Goal: Task Accomplishment & Management: Complete application form

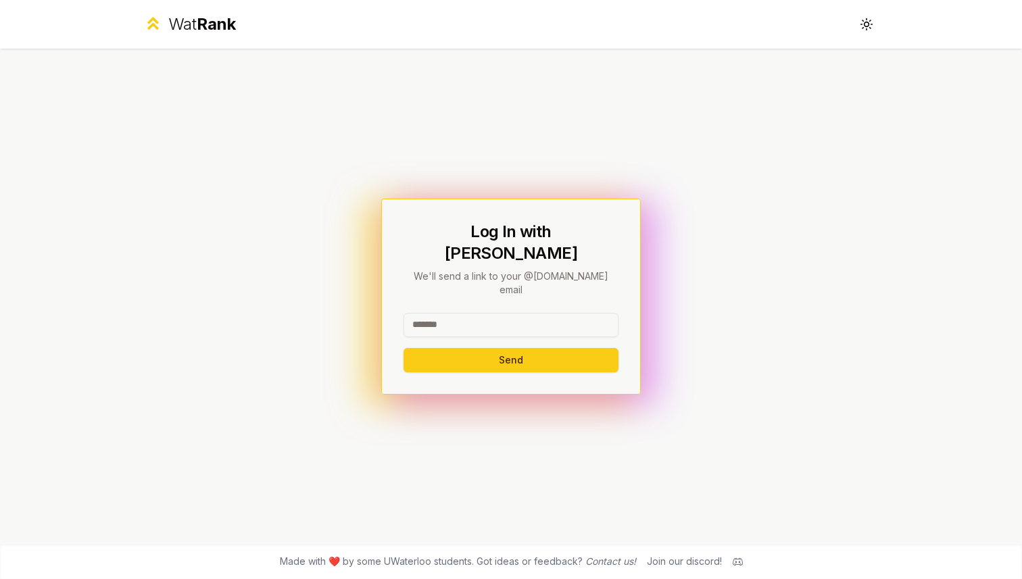
click at [504, 313] on input at bounding box center [511, 325] width 215 height 24
type input "*****"
click at [423, 348] on button "Send" at bounding box center [511, 360] width 215 height 24
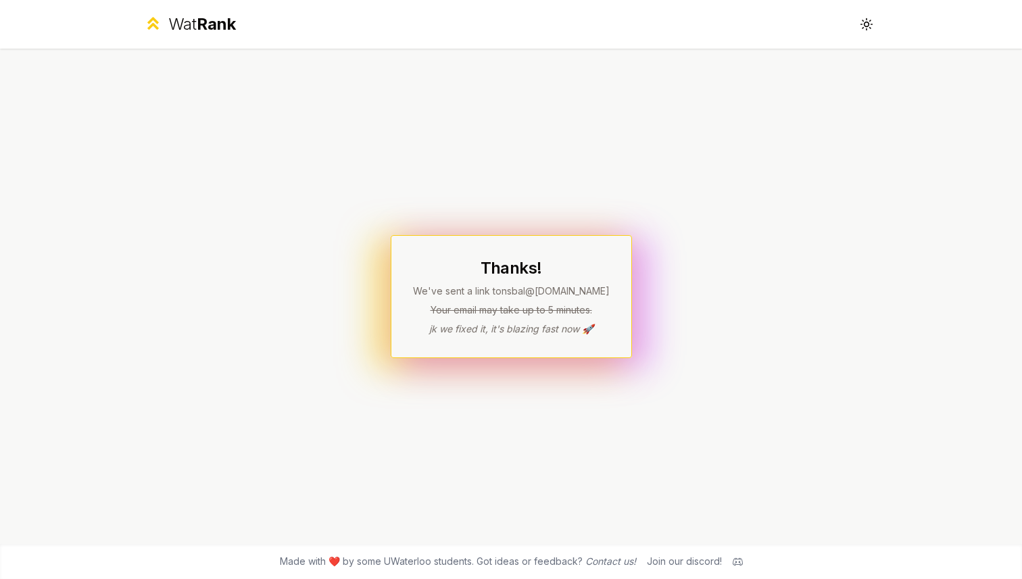
click at [848, 34] on div "Wat Rank Toggle theme" at bounding box center [511, 24] width 779 height 49
click at [867, 29] on icon at bounding box center [866, 24] width 13 height 13
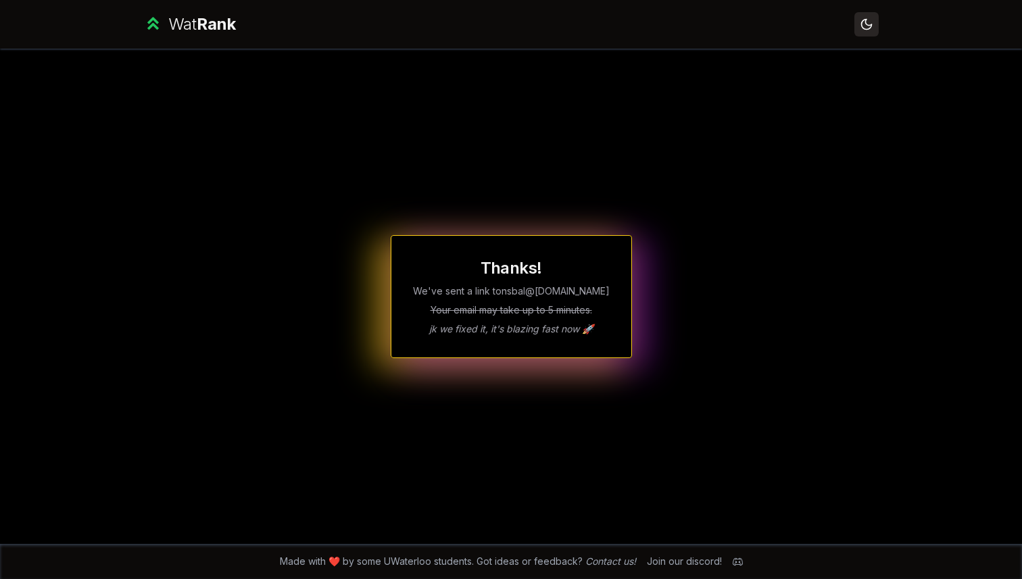
click at [867, 30] on icon at bounding box center [866, 24] width 13 height 13
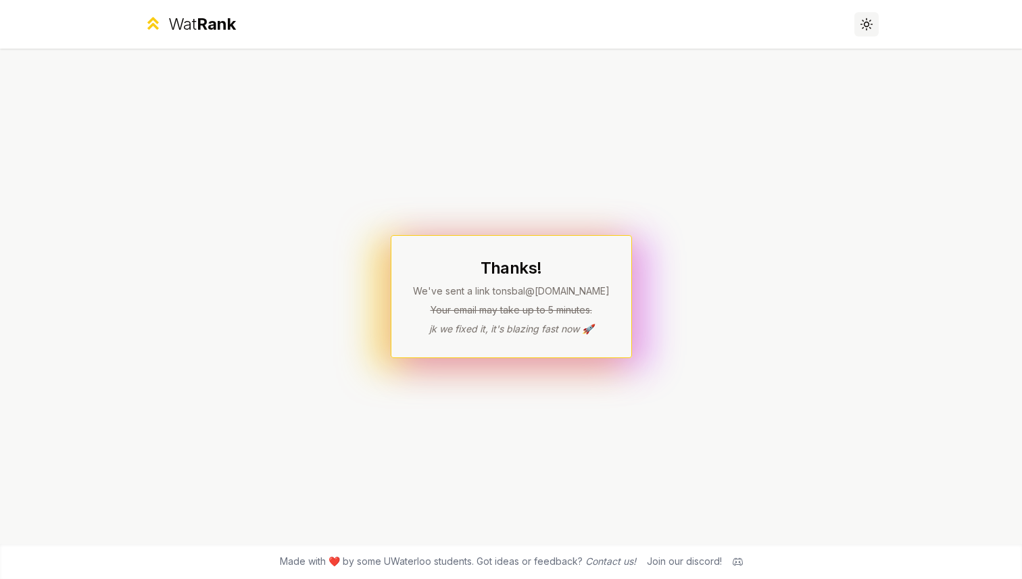
click at [867, 30] on icon at bounding box center [866, 24] width 13 height 13
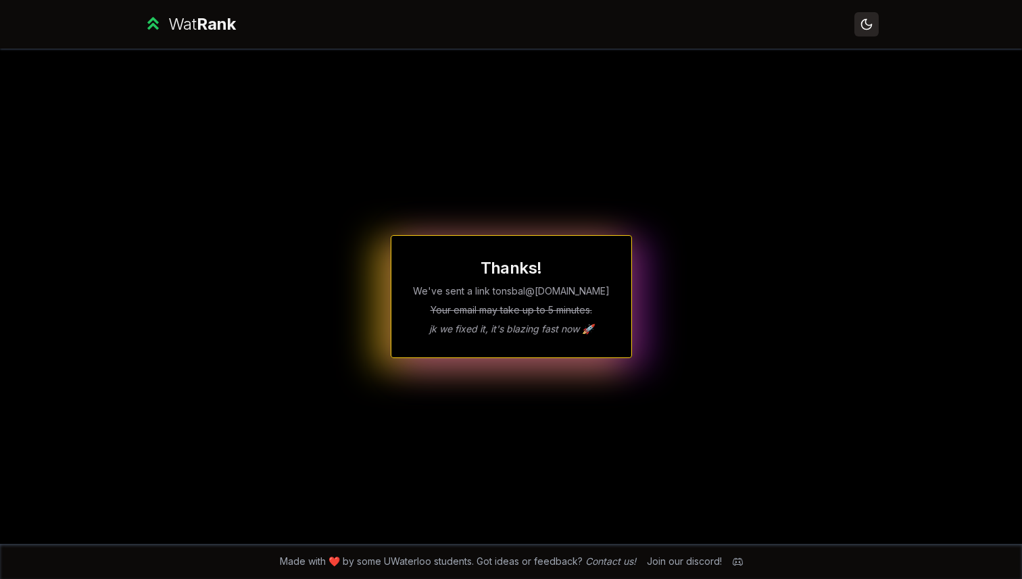
click at [867, 30] on icon at bounding box center [866, 24] width 13 height 13
